Goal: Task Accomplishment & Management: Manage account settings

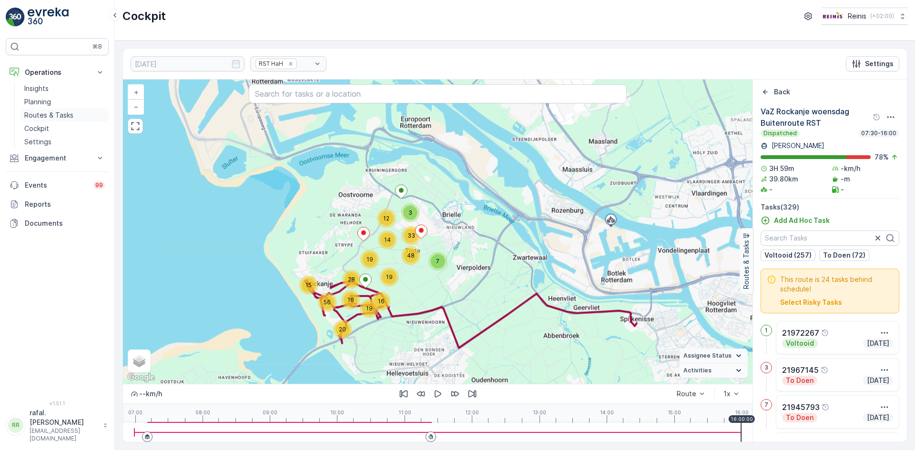
click at [40, 113] on p "Routes & Tasks" at bounding box center [48, 116] width 49 height 10
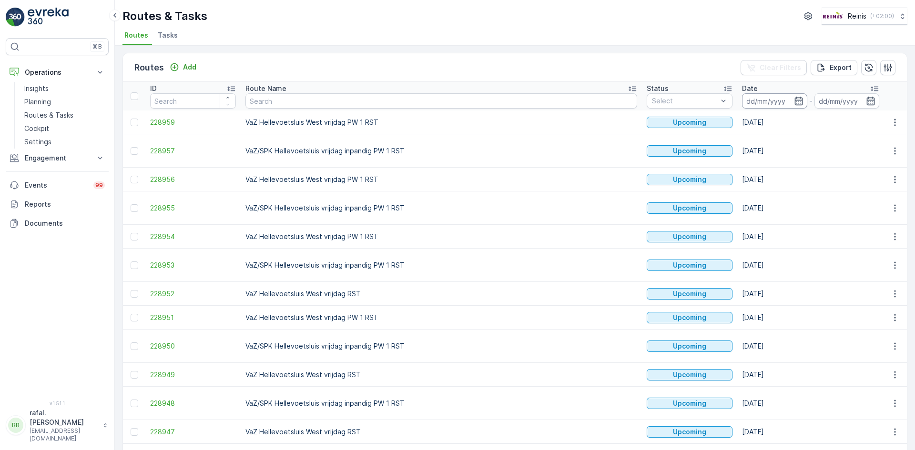
click at [742, 101] on input at bounding box center [774, 100] width 65 height 15
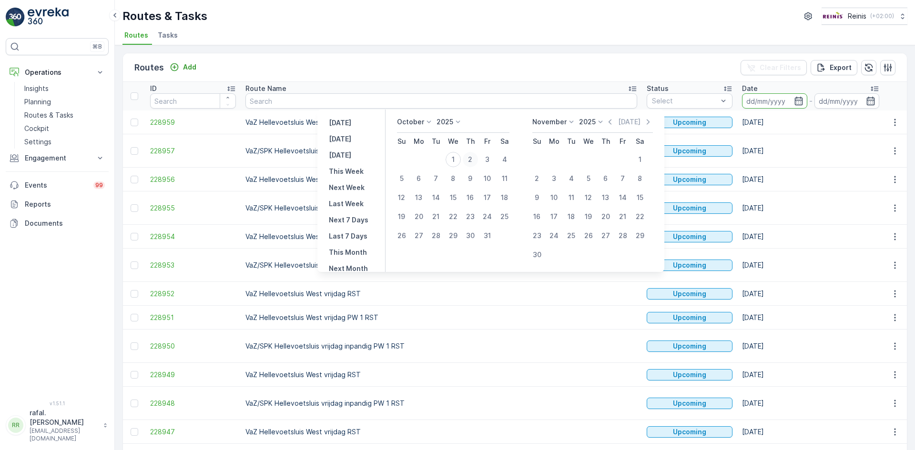
click at [475, 159] on div "2" at bounding box center [470, 159] width 15 height 15
type input "[DATE]"
click at [475, 159] on div "2" at bounding box center [470, 159] width 15 height 15
type input "[DATE]"
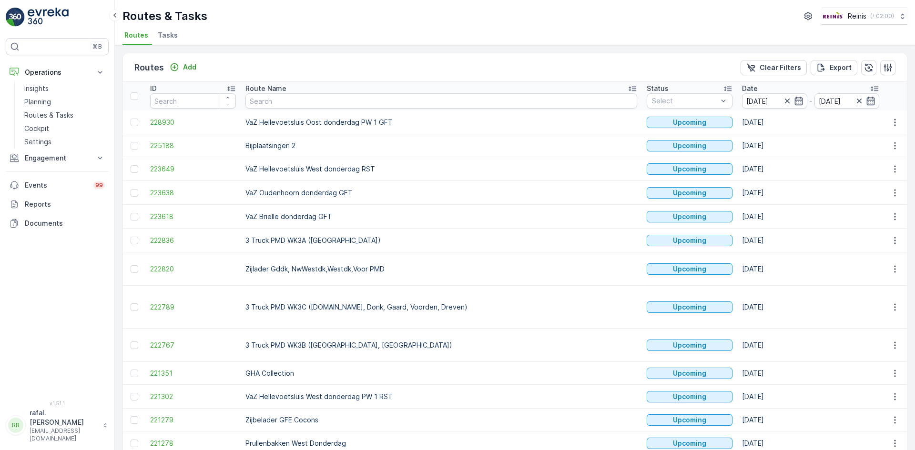
click at [628, 87] on icon at bounding box center [633, 89] width 10 height 10
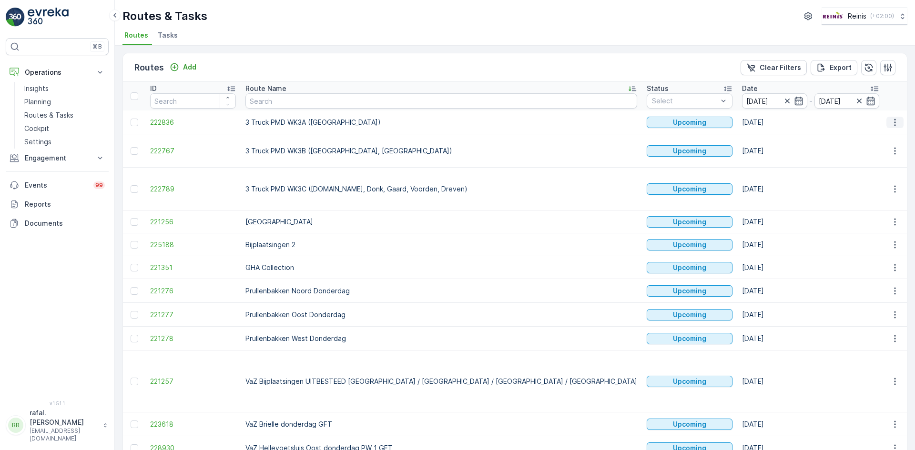
click at [892, 120] on icon "button" at bounding box center [895, 123] width 10 height 10
click at [875, 188] on span "Change Assignee" at bounding box center [873, 190] width 56 height 10
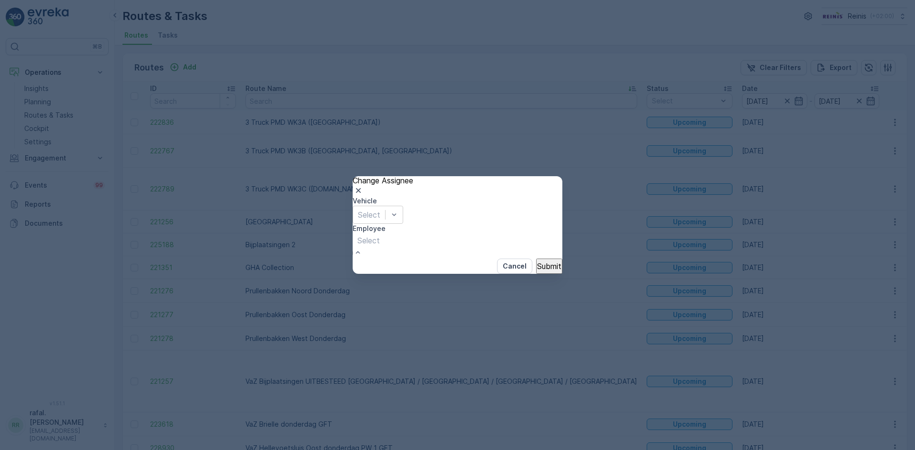
scroll to position [238, 0]
click at [542, 268] on p "Submit" at bounding box center [549, 266] width 24 height 9
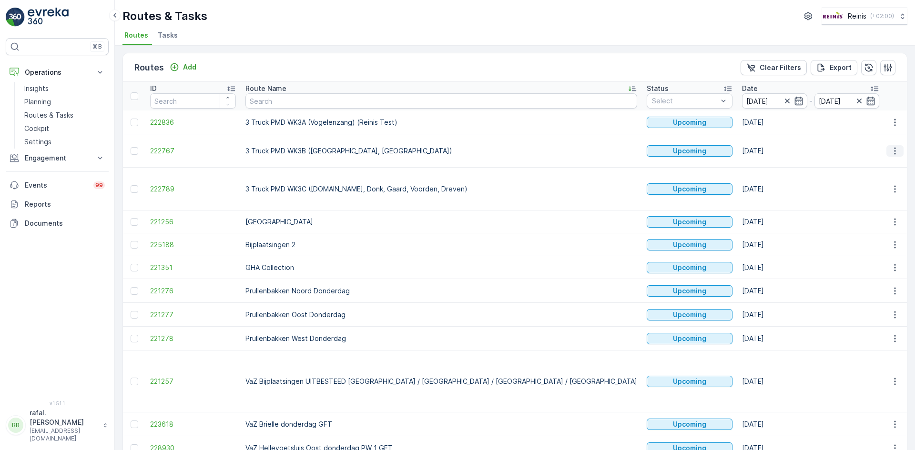
click at [892, 146] on icon "button" at bounding box center [895, 151] width 10 height 10
click at [870, 213] on span "Change Assignee" at bounding box center [873, 214] width 56 height 10
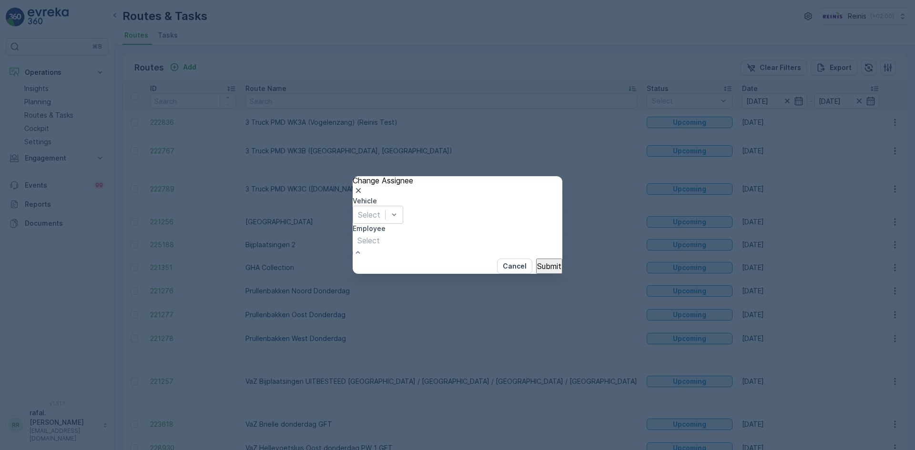
scroll to position [334, 0]
click at [537, 266] on p "Submit" at bounding box center [549, 266] width 24 height 9
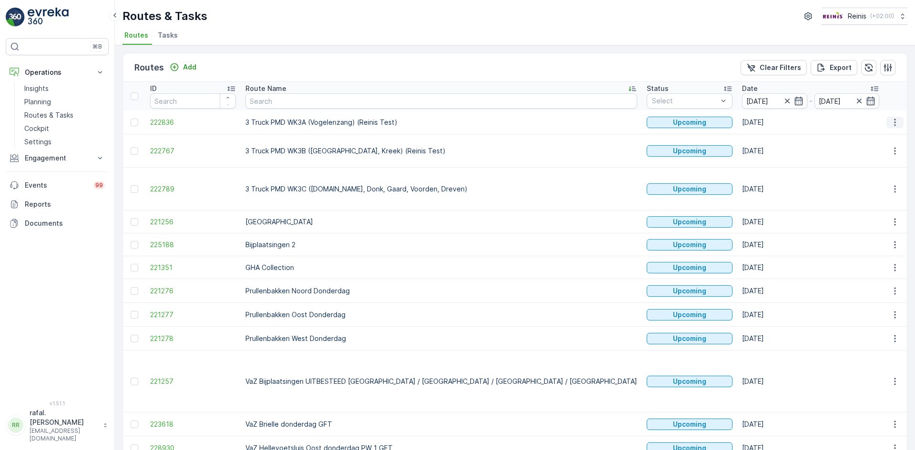
click at [891, 124] on icon "button" at bounding box center [895, 123] width 10 height 10
click at [870, 192] on span "Change Assignee" at bounding box center [873, 190] width 56 height 10
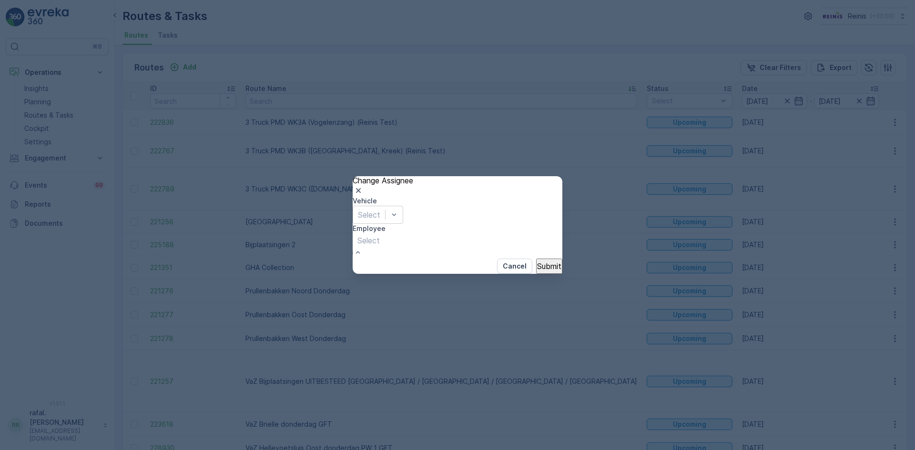
scroll to position [286, 0]
click at [543, 267] on p "Submit" at bounding box center [549, 266] width 24 height 9
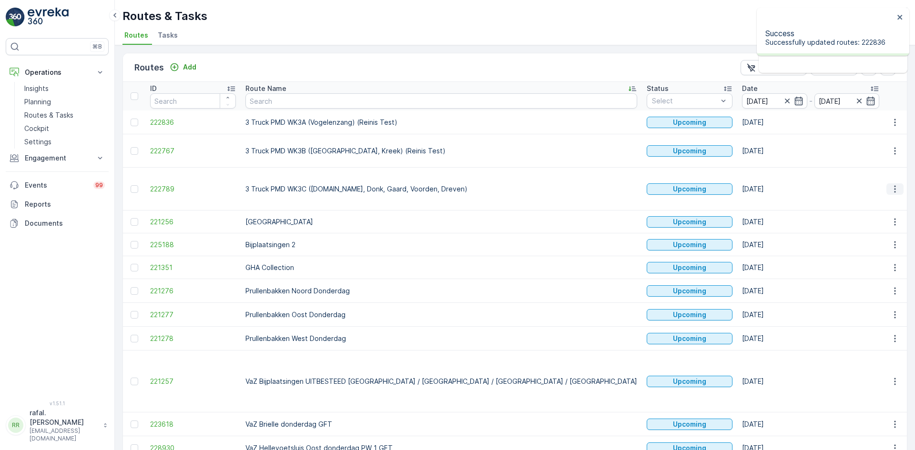
click at [894, 184] on icon "button" at bounding box center [895, 189] width 10 height 10
click at [862, 243] on span "Change Assignee" at bounding box center [873, 243] width 56 height 10
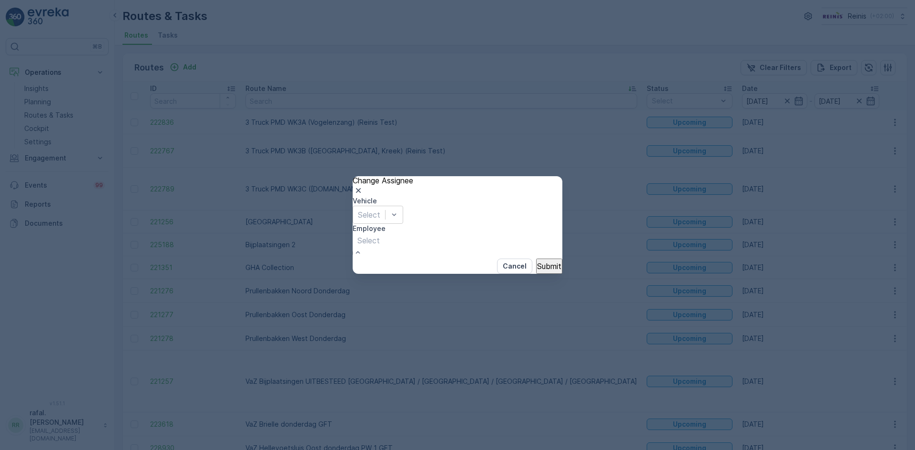
click at [536, 261] on button "Submit" at bounding box center [549, 266] width 26 height 15
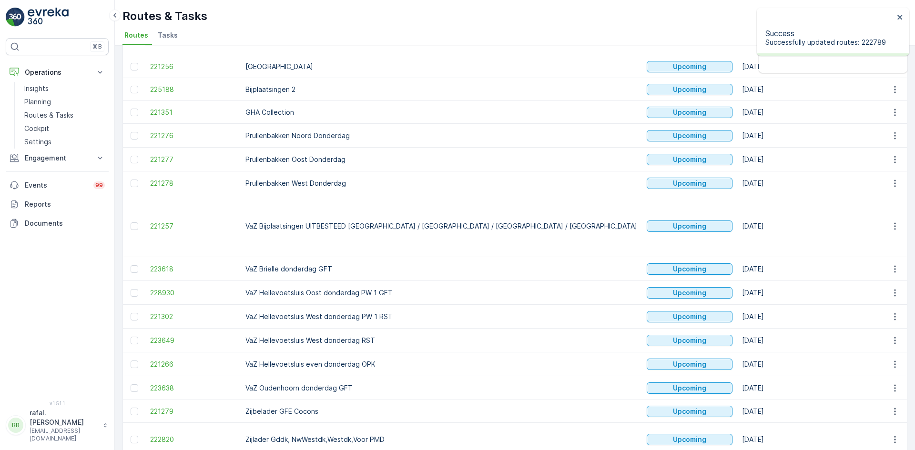
scroll to position [163, 0]
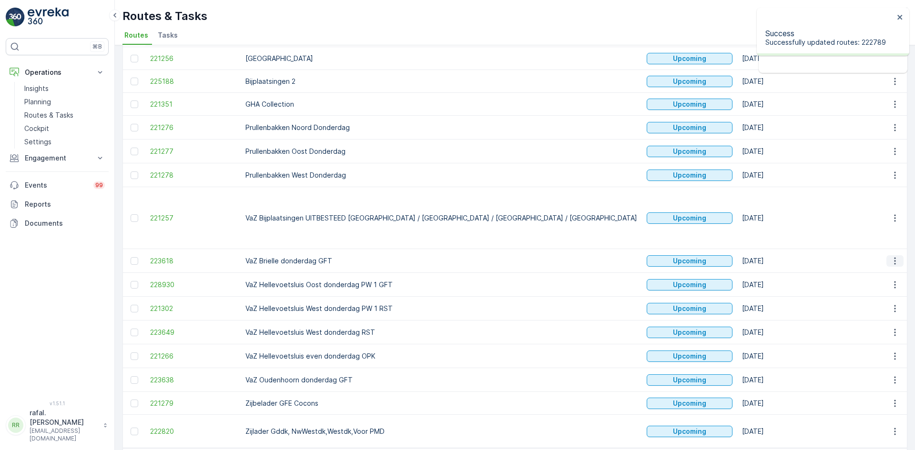
click at [897, 256] on icon "button" at bounding box center [895, 261] width 10 height 10
click at [887, 289] on span "Change Assignee" at bounding box center [873, 291] width 56 height 10
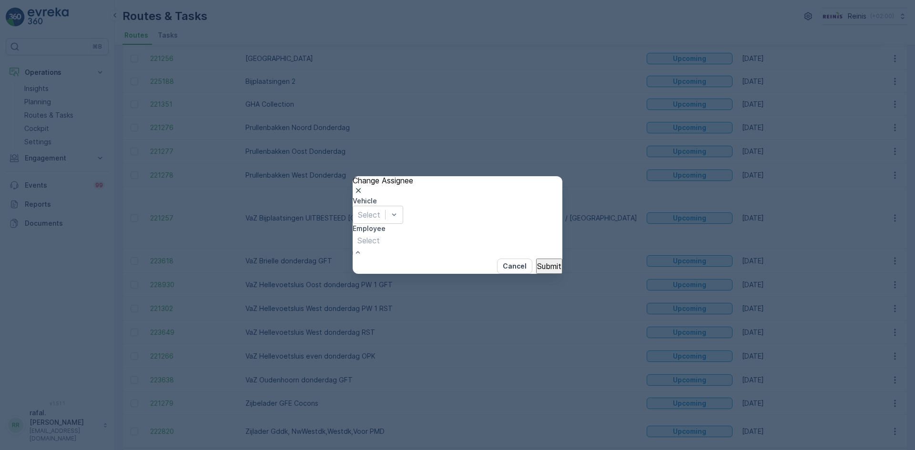
click at [536, 261] on button "Submit" at bounding box center [549, 266] width 26 height 15
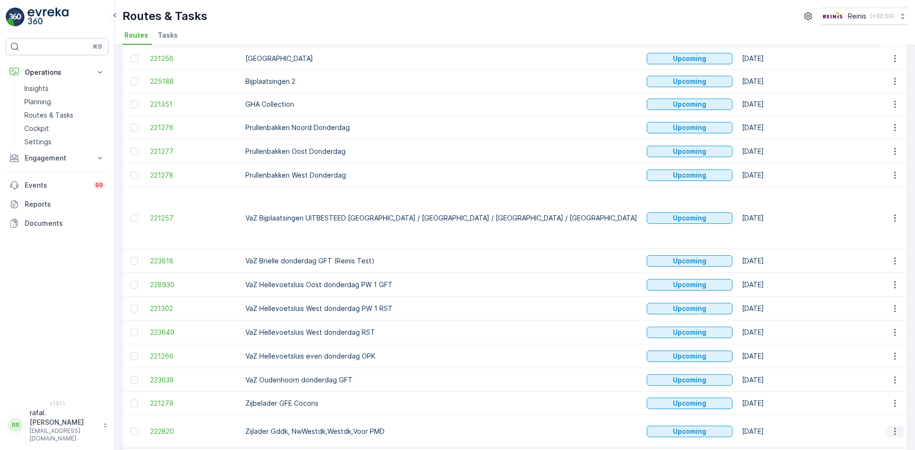
click at [893, 427] on icon "button" at bounding box center [895, 432] width 10 height 10
click at [886, 363] on span "Change Assignee" at bounding box center [873, 362] width 56 height 10
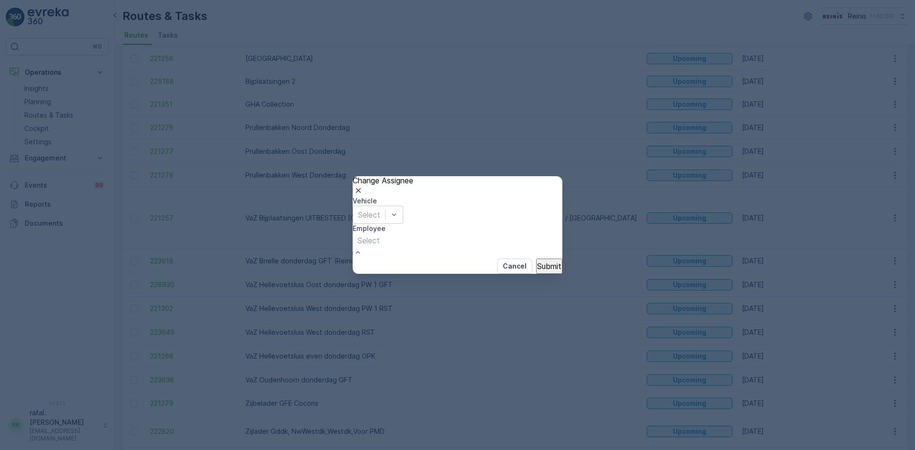
click at [536, 261] on button "Submit" at bounding box center [549, 266] width 26 height 15
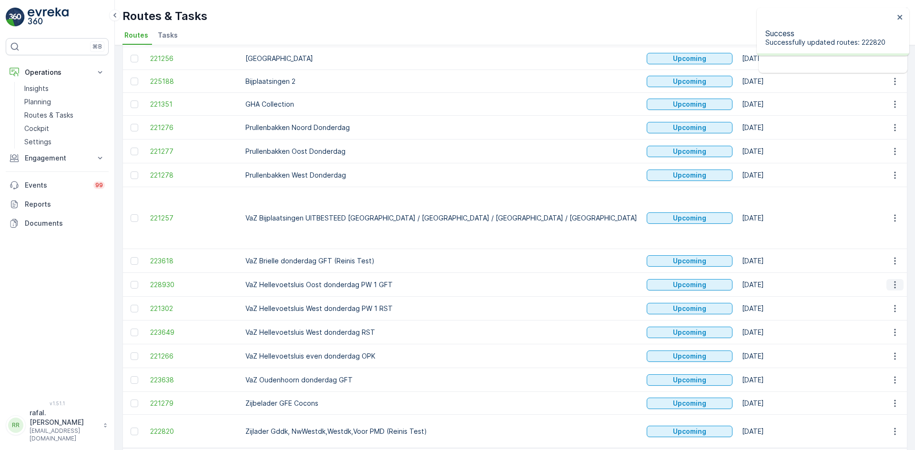
click at [890, 280] on icon "button" at bounding box center [895, 285] width 10 height 10
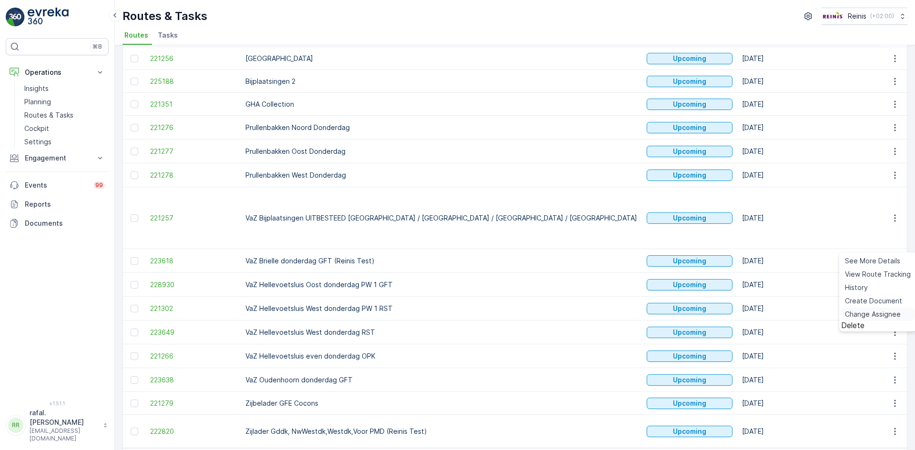
click at [885, 314] on span "Change Assignee" at bounding box center [873, 315] width 56 height 10
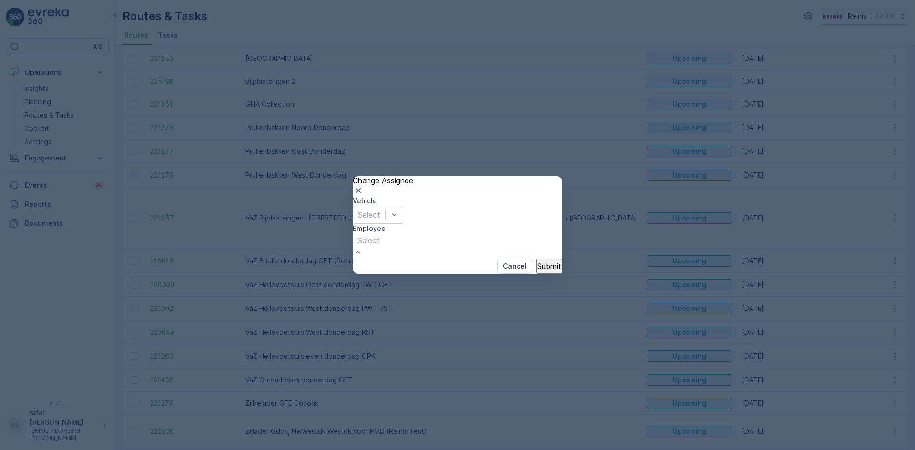
scroll to position [334, 0]
click at [538, 273] on button "Submit" at bounding box center [549, 266] width 26 height 15
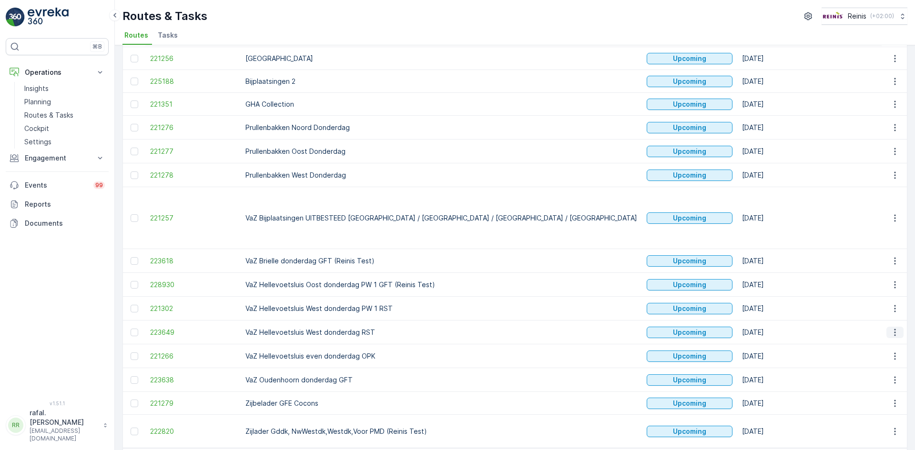
click at [894, 328] on icon "button" at bounding box center [895, 333] width 10 height 10
click at [879, 361] on span "Change Assignee" at bounding box center [873, 362] width 56 height 10
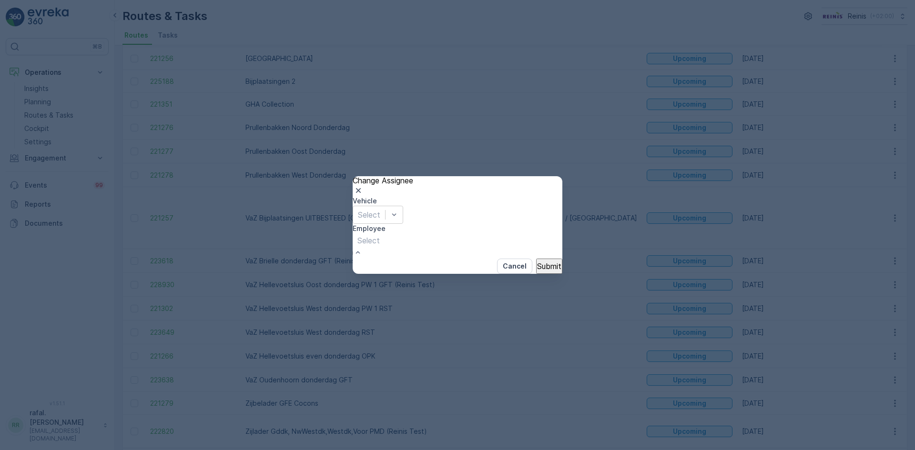
click at [543, 266] on p "Submit" at bounding box center [549, 266] width 24 height 9
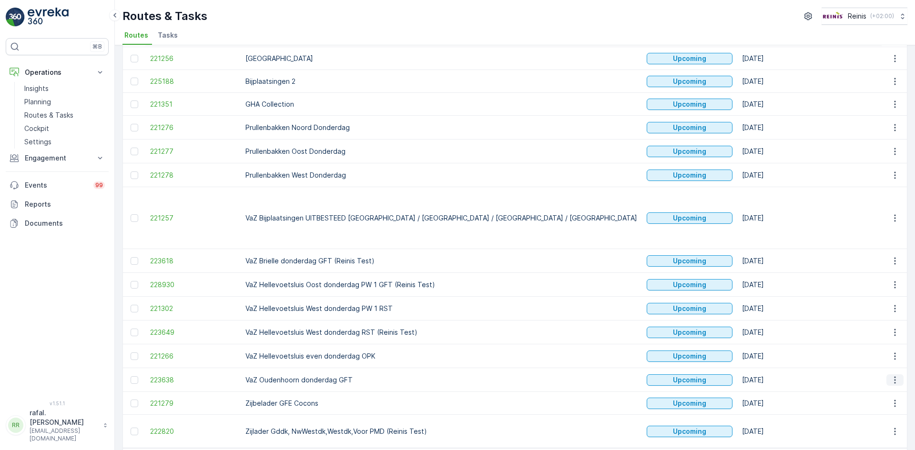
click at [894, 376] on icon "button" at bounding box center [894, 379] width 1 height 7
click at [872, 406] on span "Change Assignee" at bounding box center [873, 410] width 56 height 10
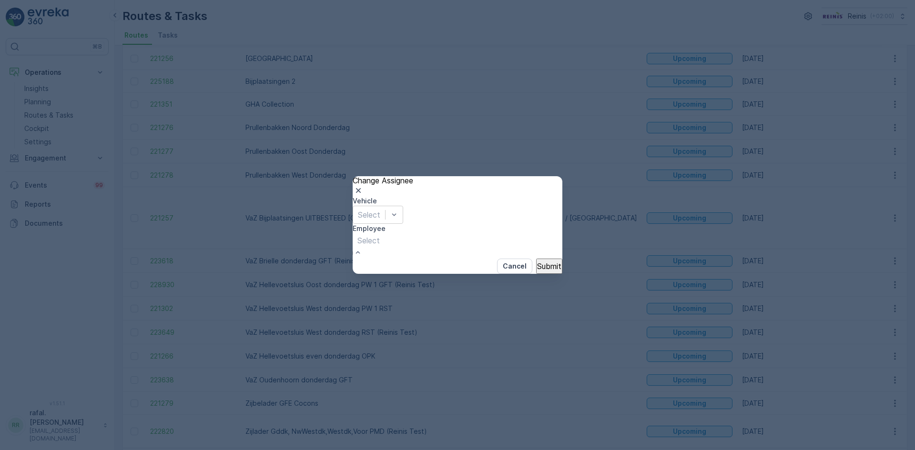
scroll to position [238, 0]
click at [537, 269] on p "Submit" at bounding box center [549, 266] width 24 height 9
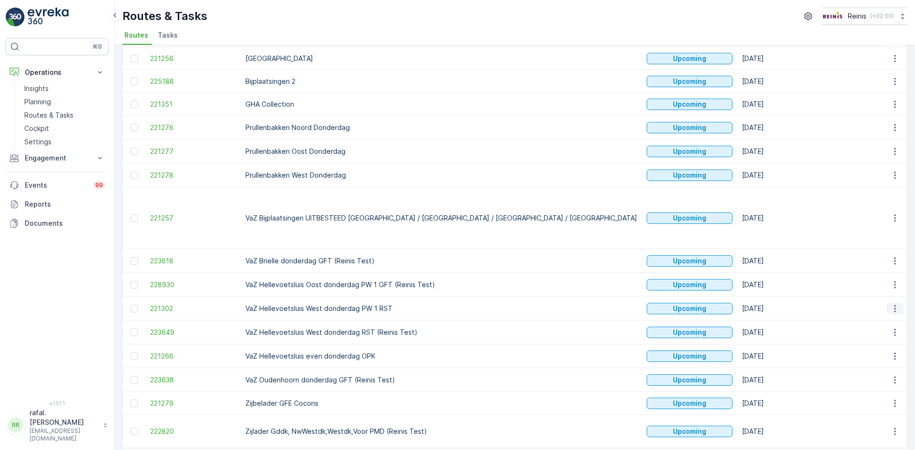
click at [895, 304] on icon "button" at bounding box center [895, 309] width 10 height 10
click at [892, 336] on span "Change Assignee" at bounding box center [873, 339] width 56 height 10
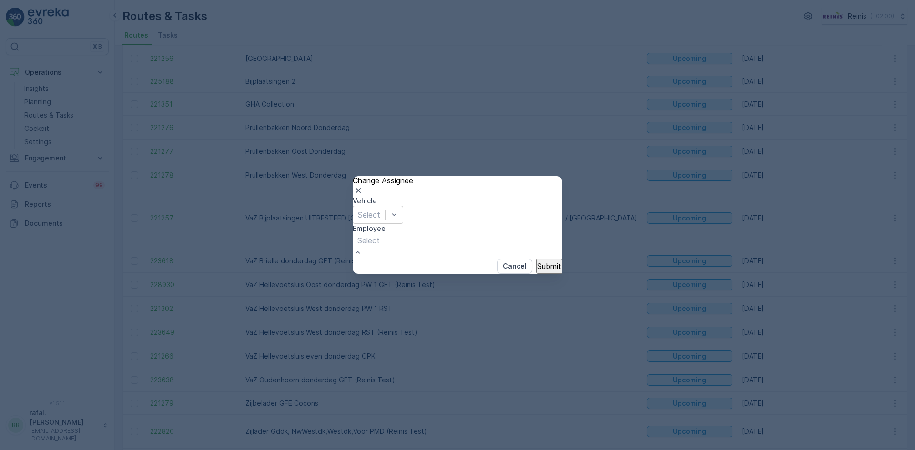
scroll to position [334, 0]
click at [541, 264] on p "Submit" at bounding box center [549, 266] width 24 height 9
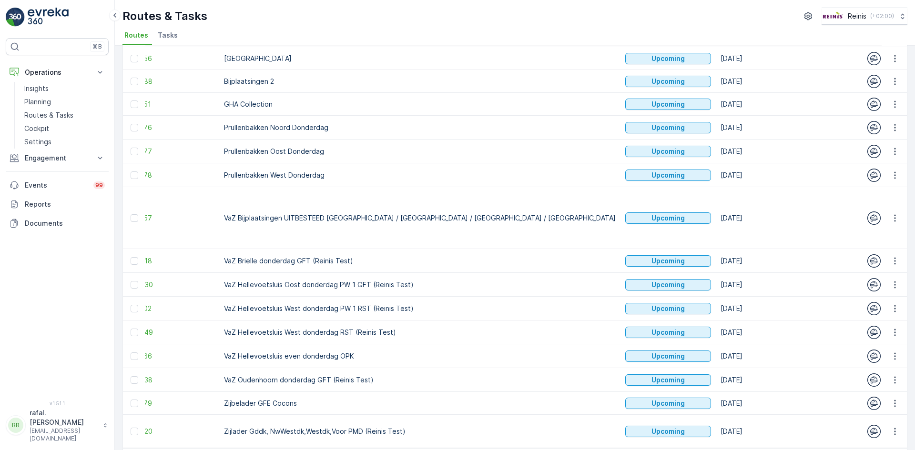
scroll to position [0, 0]
